Goal: Check status: Check status

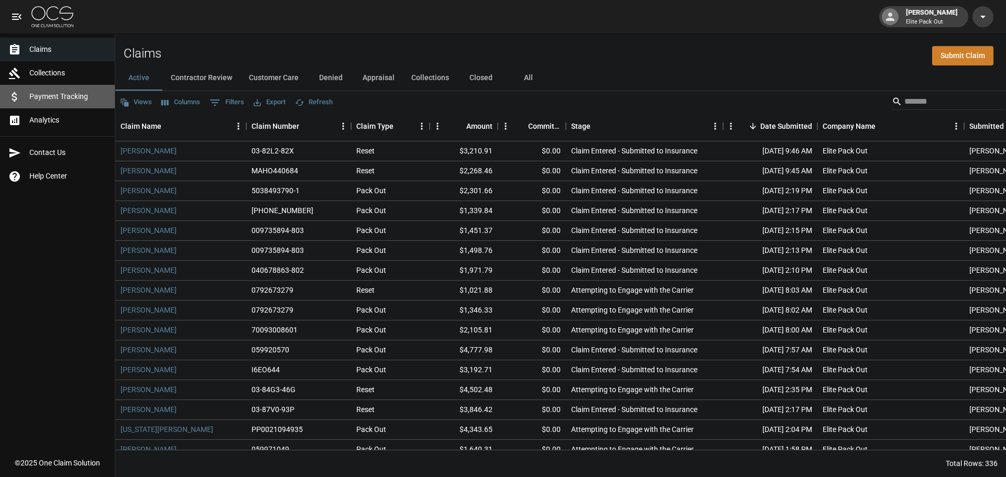
click at [65, 101] on span "Payment Tracking" at bounding box center [67, 96] width 77 height 11
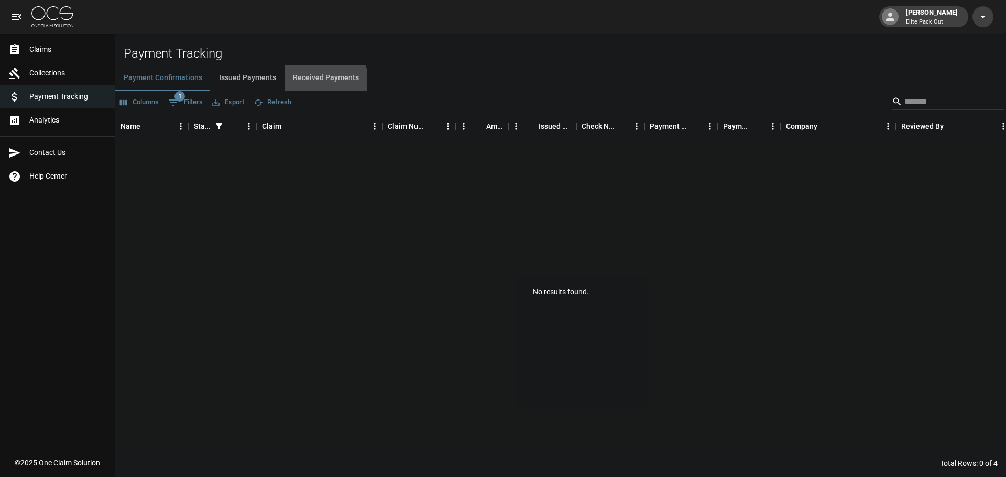
click at [310, 84] on button "Received Payments" at bounding box center [325, 77] width 83 height 25
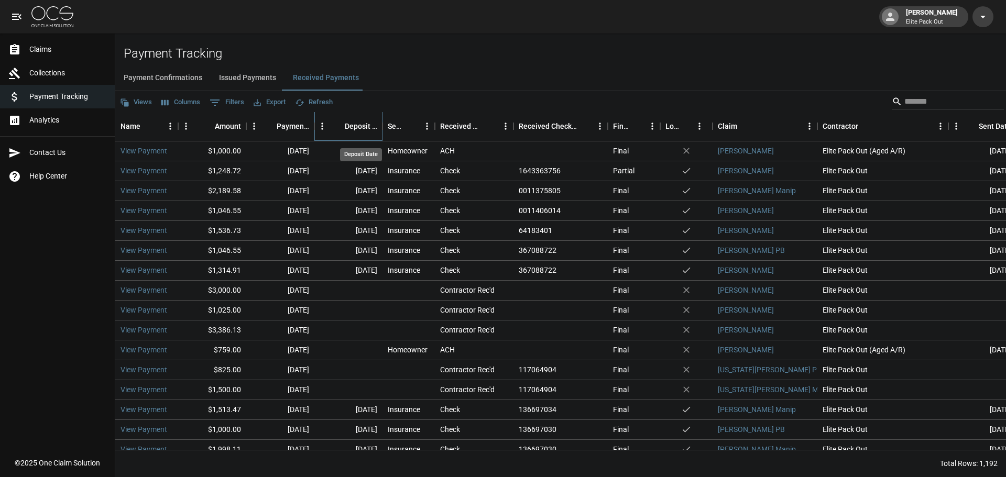
click at [368, 118] on div "Deposit Date" at bounding box center [361, 126] width 32 height 29
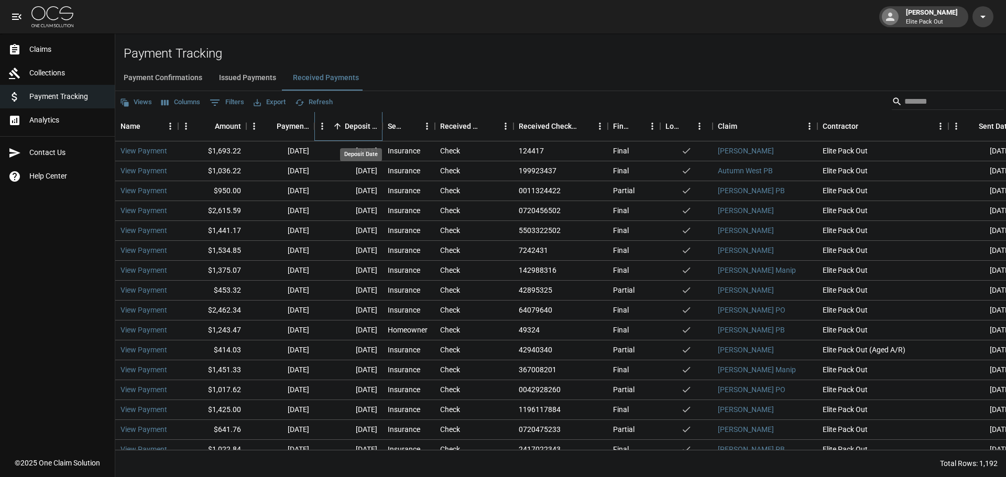
click at [353, 127] on div "Deposit Date" at bounding box center [361, 126] width 32 height 29
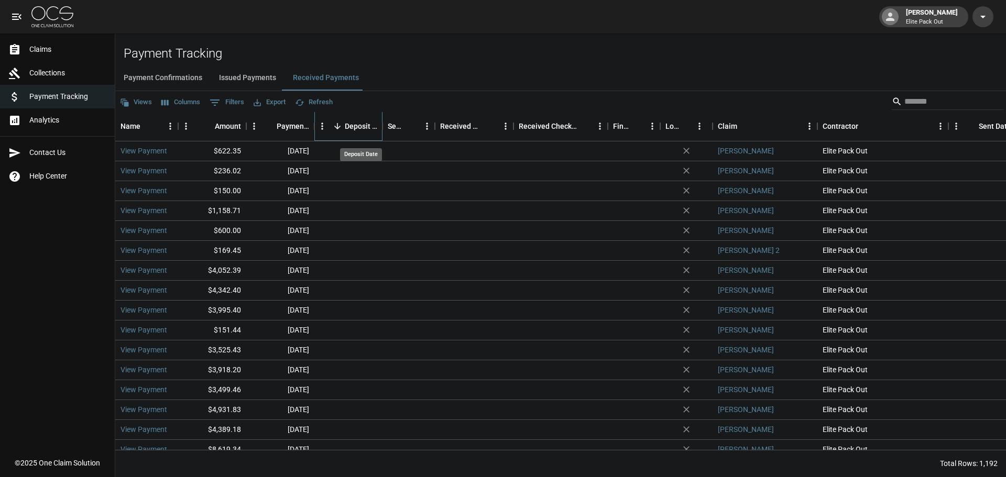
click at [352, 127] on div "Deposit Date" at bounding box center [361, 126] width 32 height 29
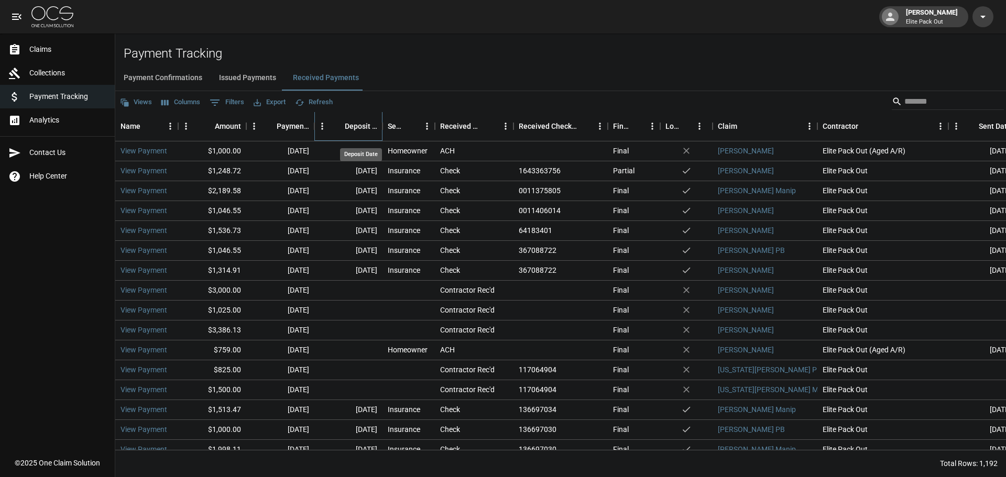
click at [348, 128] on div "Deposit Date" at bounding box center [361, 126] width 32 height 29
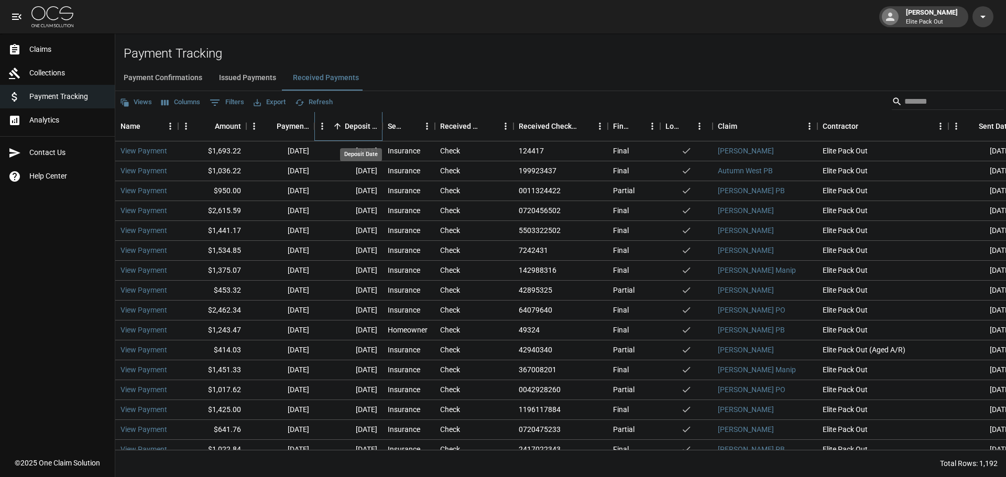
click at [348, 128] on div "Deposit Date" at bounding box center [361, 126] width 32 height 29
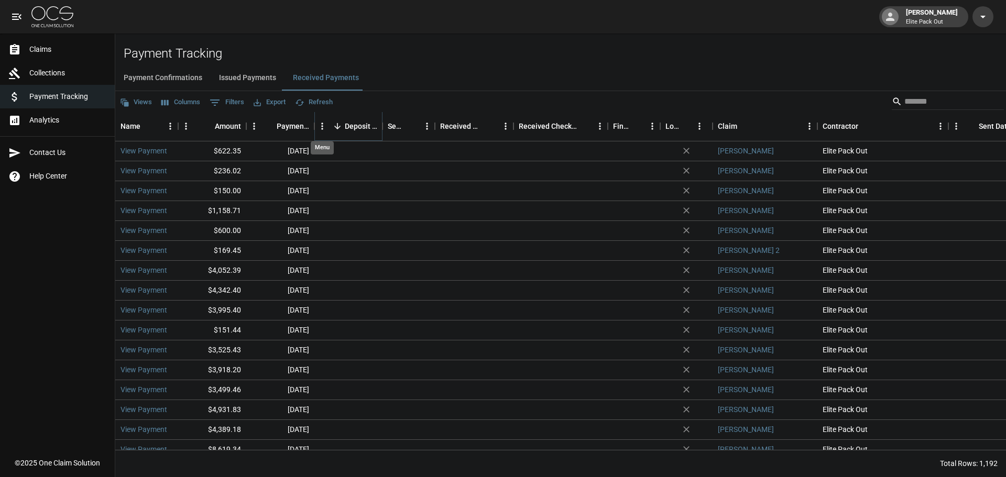
click at [324, 127] on icon "Menu" at bounding box center [322, 126] width 10 height 10
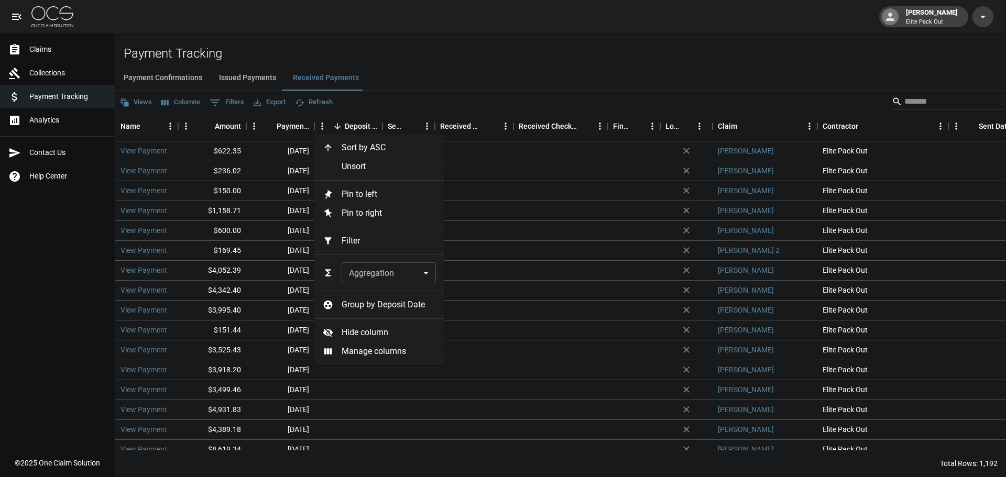
click at [390, 92] on div "Views Columns 0 Filters Export Refresh" at bounding box center [560, 101] width 890 height 21
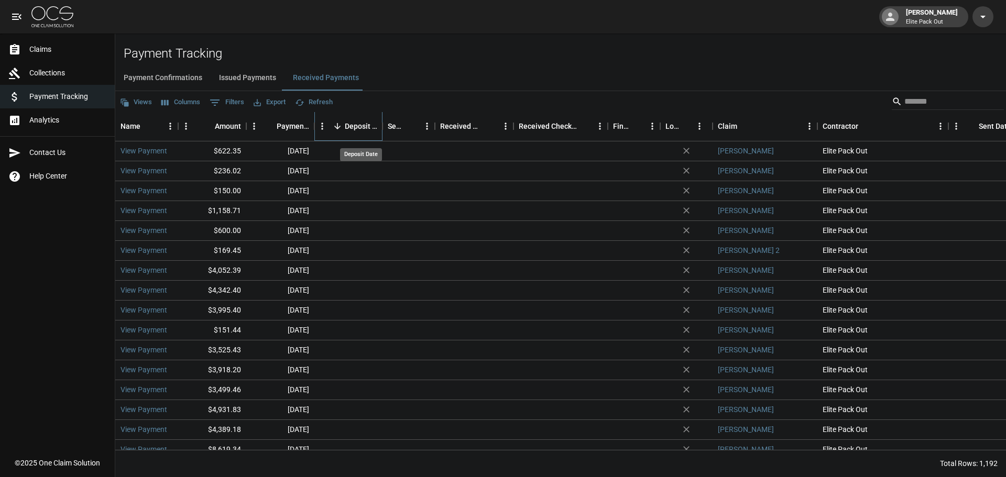
click at [353, 125] on div "Deposit Date" at bounding box center [361, 126] width 32 height 29
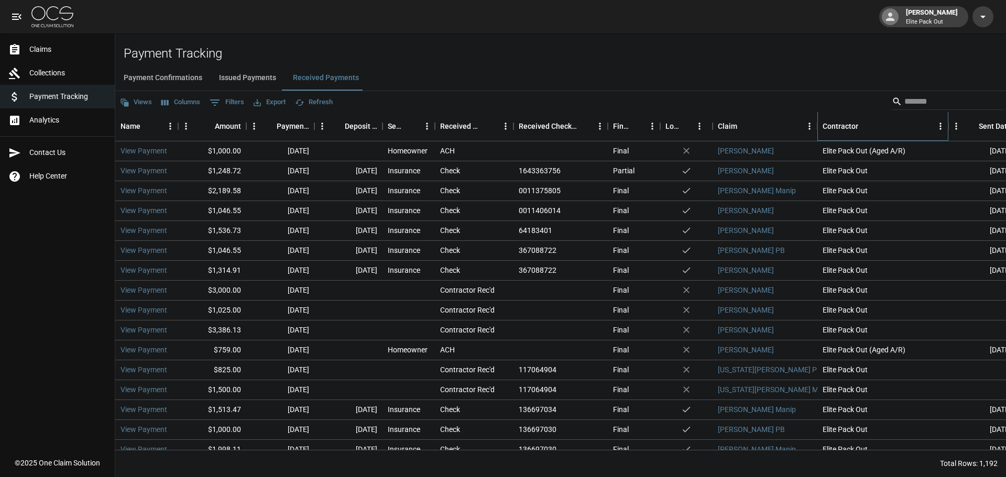
click at [844, 123] on div "Contractor" at bounding box center [840, 126] width 36 height 29
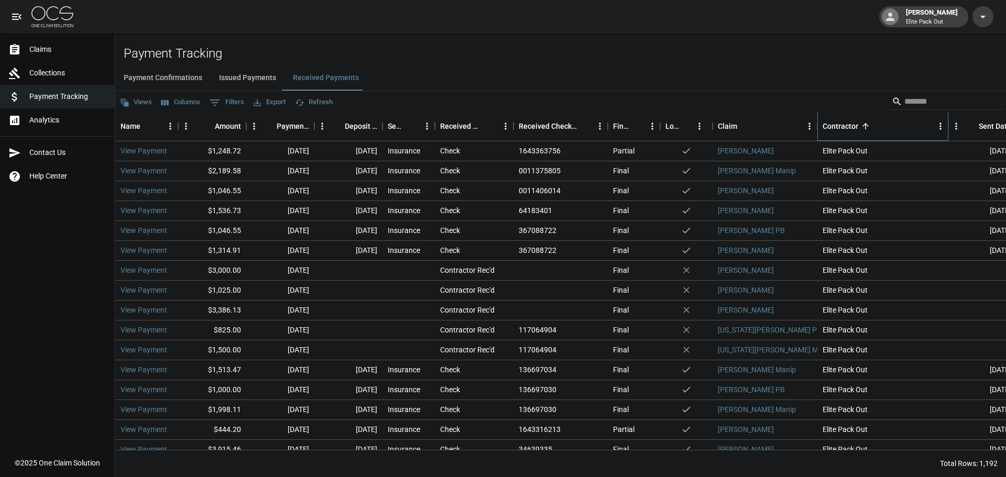
click at [844, 123] on div "Contractor" at bounding box center [840, 126] width 36 height 29
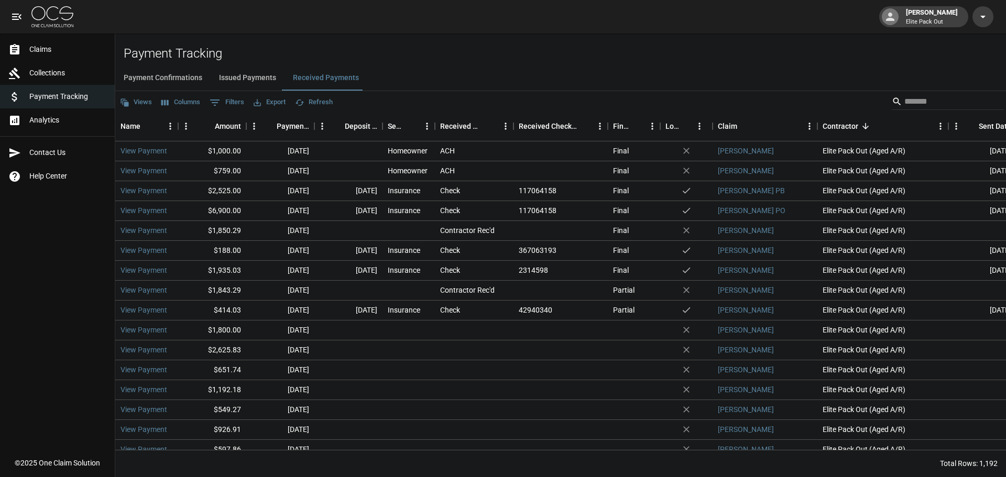
click at [64, 119] on span "Analytics" at bounding box center [67, 120] width 77 height 11
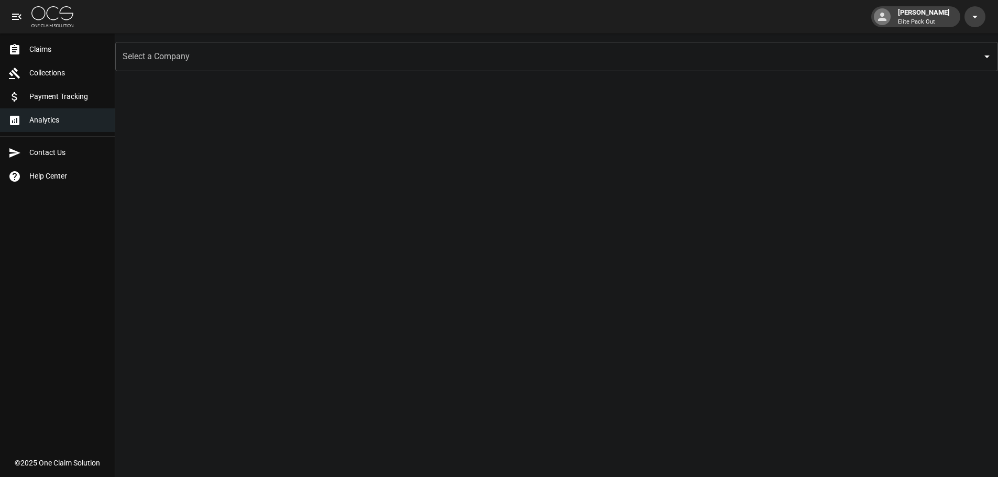
click at [161, 60] on input "Select a Company" at bounding box center [548, 57] width 857 height 20
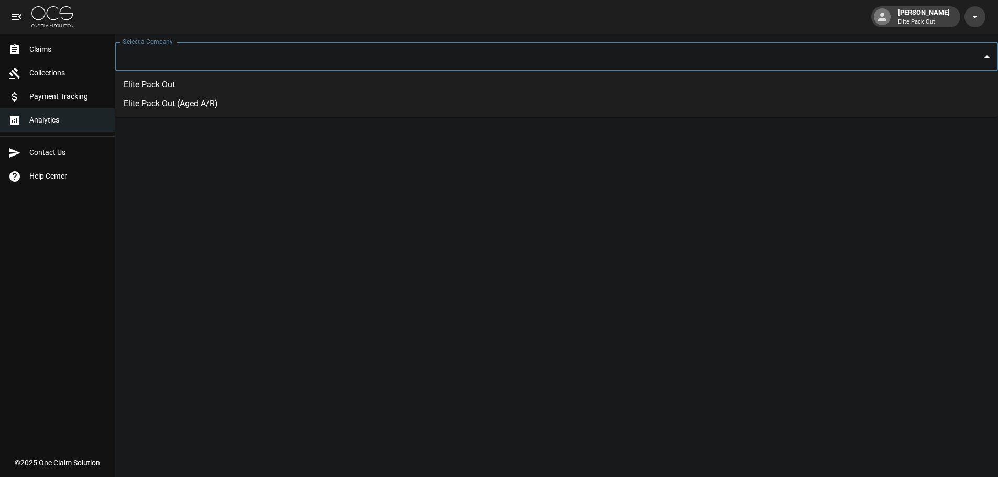
click at [161, 101] on li "Elite Pack Out (Aged A/R)" at bounding box center [556, 103] width 883 height 19
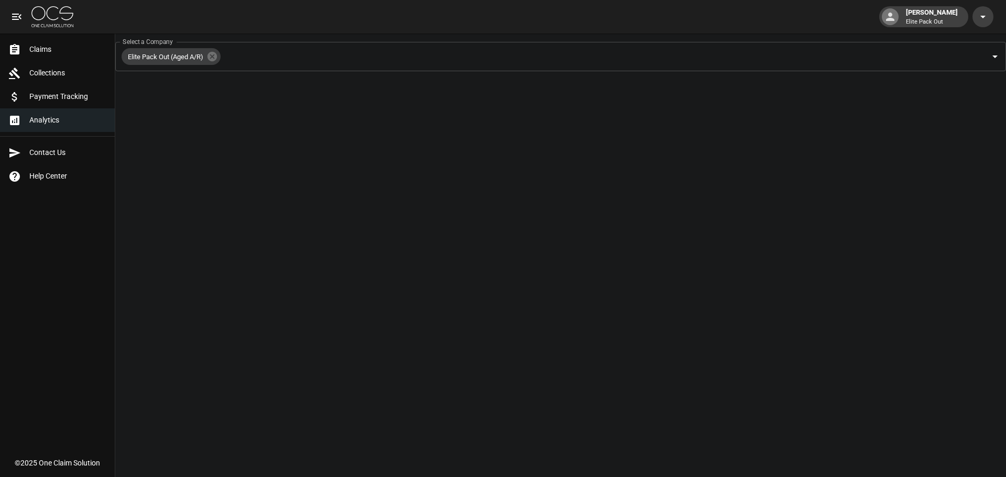
click at [74, 89] on link "Payment Tracking" at bounding box center [57, 97] width 115 height 24
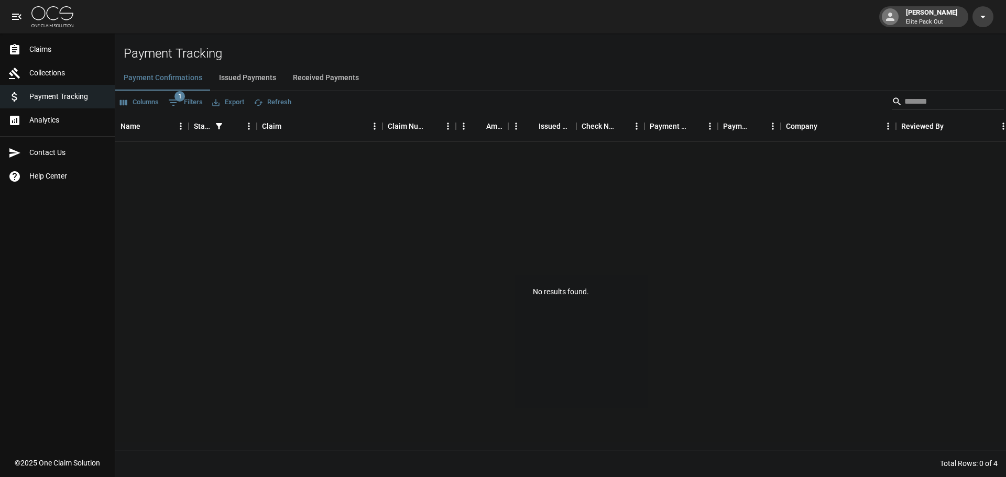
click at [64, 73] on span "Collections" at bounding box center [67, 73] width 77 height 11
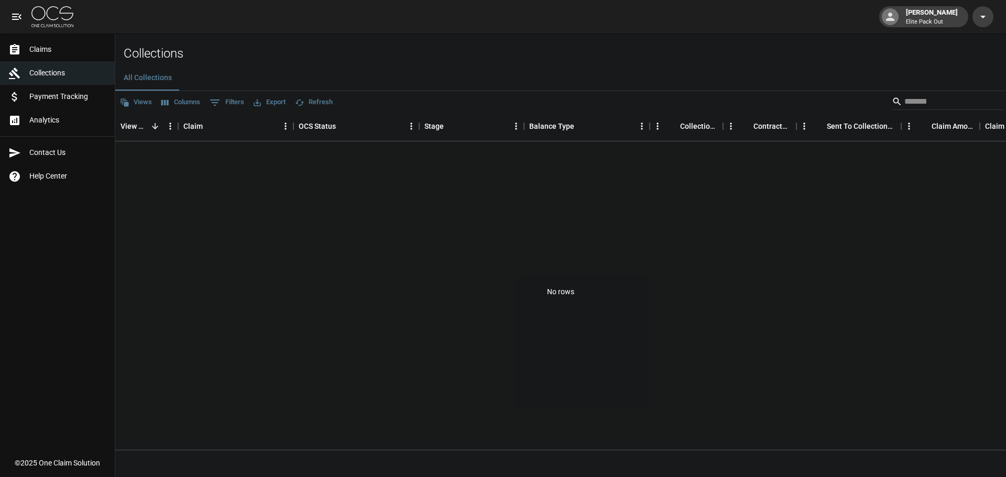
click at [66, 92] on span "Payment Tracking" at bounding box center [67, 96] width 77 height 11
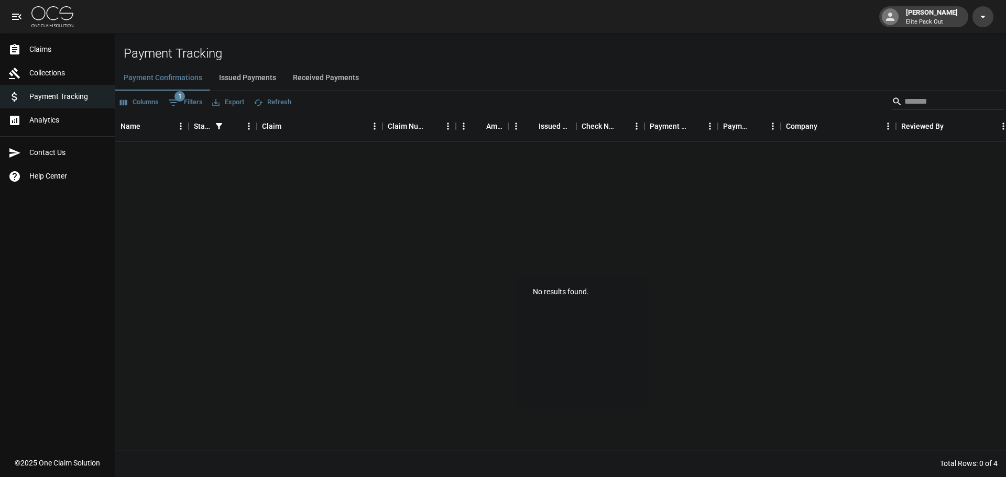
click at [321, 80] on button "Received Payments" at bounding box center [325, 77] width 83 height 25
